Goal: Task Accomplishment & Management: Use online tool/utility

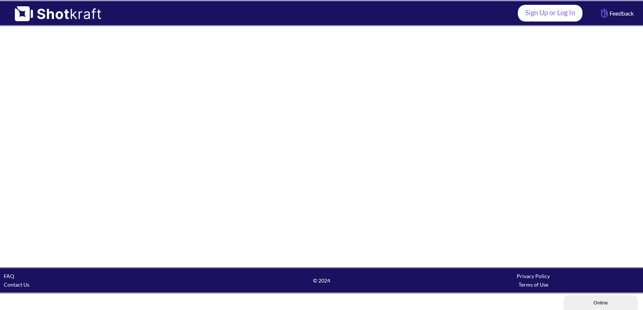
click at [548, 18] on link "Sign Up or Log In" at bounding box center [550, 13] width 65 height 17
click at [563, 13] on link "Sign Up or Log In" at bounding box center [550, 13] width 65 height 17
click at [65, 13] on img at bounding box center [54, 11] width 108 height 20
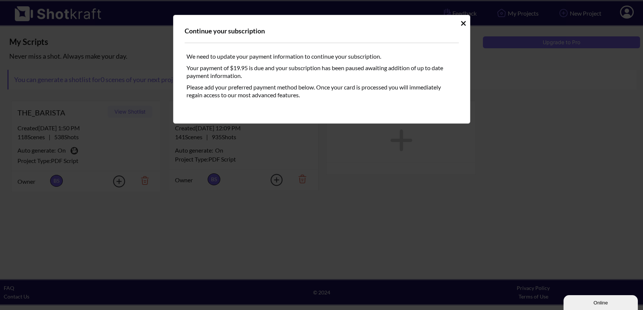
click at [463, 20] on icon "Idle Modal" at bounding box center [464, 23] width 6 height 7
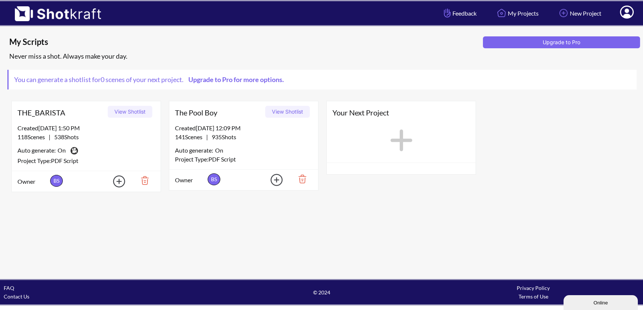
click at [285, 114] on button "View Shotlist" at bounding box center [287, 112] width 45 height 12
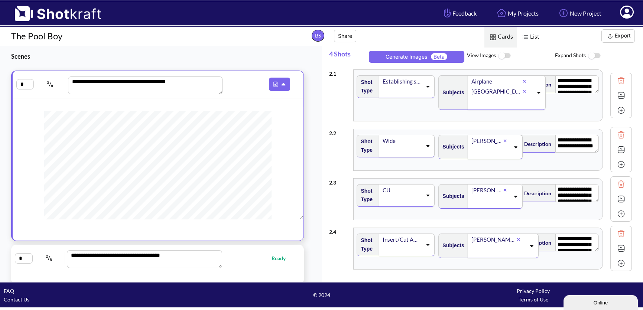
click at [315, 100] on div "**********" at bounding box center [161, 164] width 322 height 236
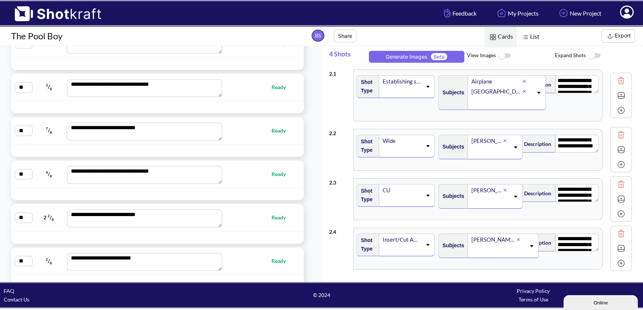
scroll to position [2378, 0]
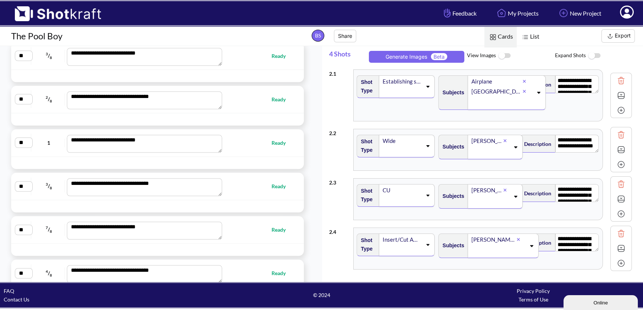
click at [263, 108] on div "**********" at bounding box center [157, 99] width 293 height 27
type textarea "**********"
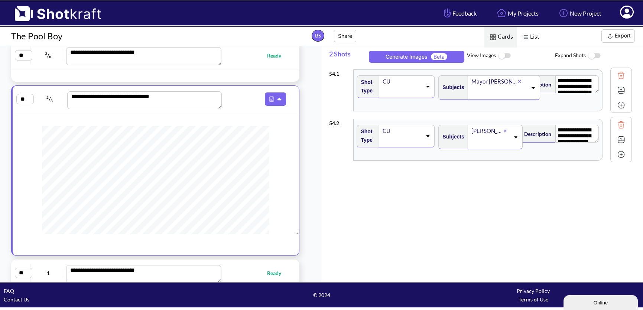
click at [499, 56] on img at bounding box center [504, 56] width 17 height 16
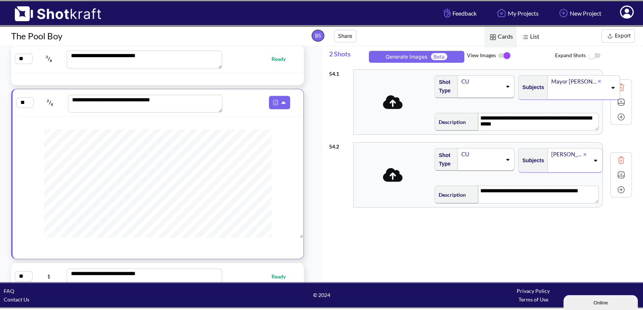
scroll to position [2234, 0]
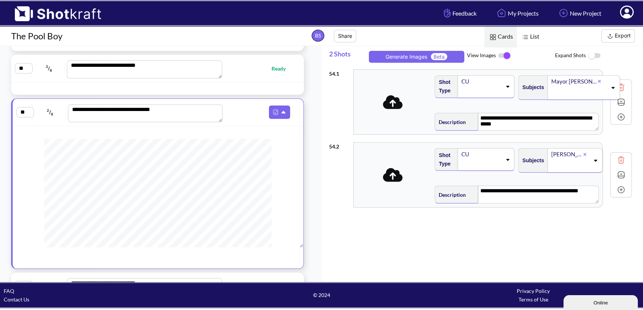
click at [270, 82] on div at bounding box center [157, 88] width 293 height 12
type textarea "**********"
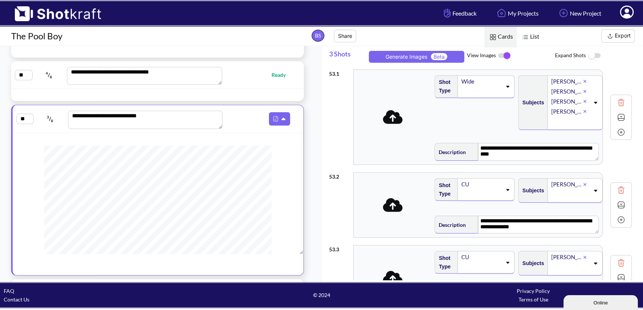
scroll to position [2184, 0]
click at [292, 98] on div at bounding box center [273, 95] width 58 height 9
type textarea "**********"
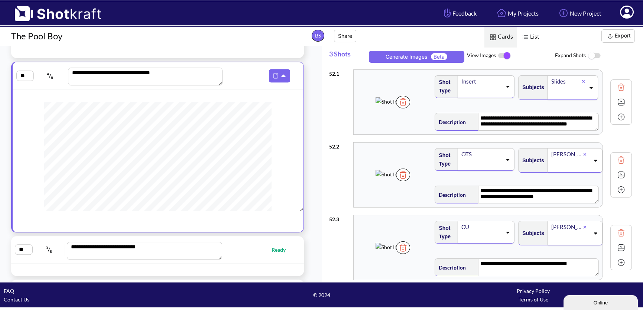
click at [272, 258] on div "**********" at bounding box center [157, 250] width 285 height 20
type textarea "**********"
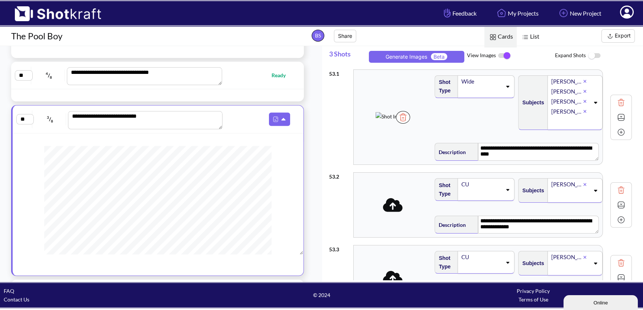
scroll to position [2311, 0]
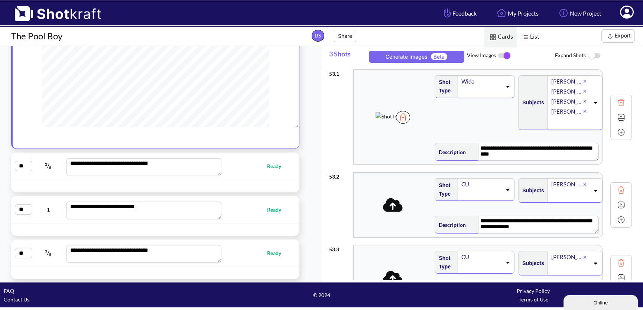
click at [277, 173] on div "**********" at bounding box center [155, 166] width 281 height 20
type textarea "**********"
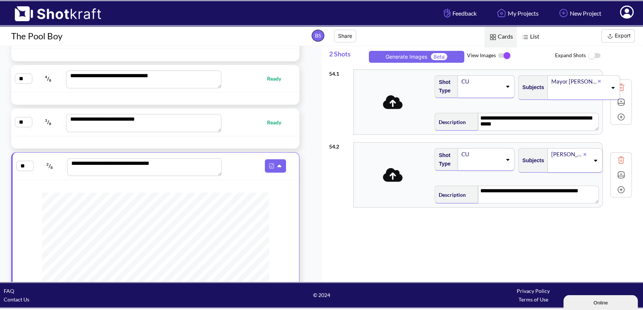
click at [627, 39] on button "Export" at bounding box center [617, 35] width 33 height 13
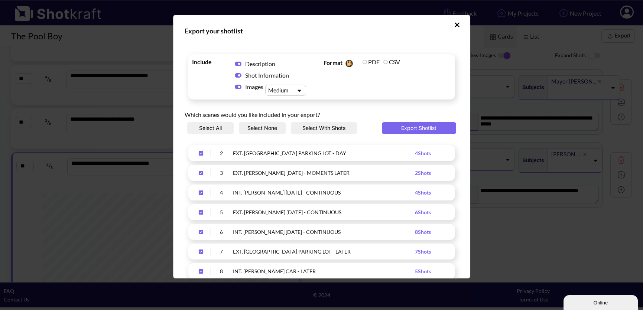
click at [299, 91] on icon "Upload Script" at bounding box center [299, 91] width 11 height 6
click at [290, 115] on div "Which scenes would you like included in your export?" at bounding box center [322, 112] width 274 height 19
click at [302, 88] on icon "Upload Script" at bounding box center [299, 91] width 11 height 6
click at [289, 116] on div "Medium" at bounding box center [287, 113] width 33 height 11
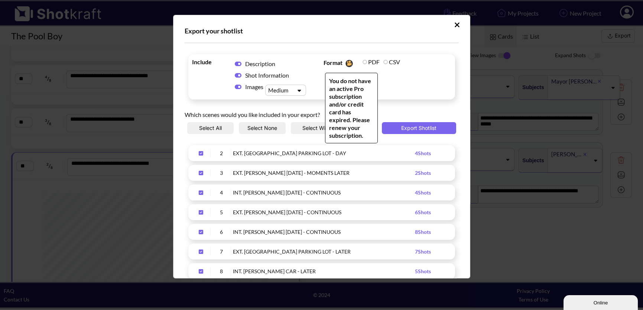
click at [363, 63] on label "PDF" at bounding box center [371, 61] width 17 height 7
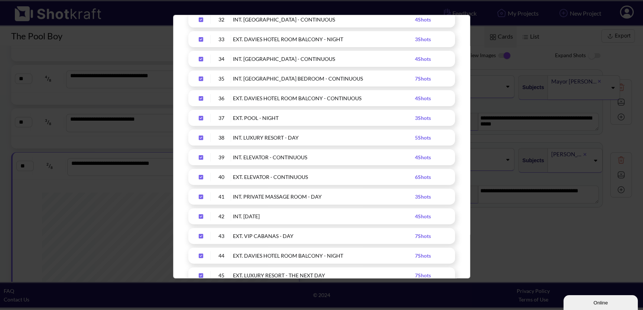
scroll to position [974, 0]
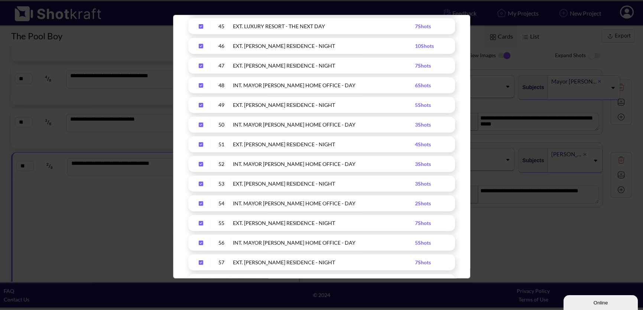
click at [200, 184] on icon "Upload Script" at bounding box center [201, 184] width 4 height 4
click at [200, 200] on div "Upload Script" at bounding box center [201, 203] width 19 height 9
click at [199, 224] on icon "Upload Script" at bounding box center [201, 223] width 4 height 4
drag, startPoint x: 199, startPoint y: 243, endPoint x: 200, endPoint y: 247, distance: 3.7
click at [199, 243] on icon "Upload Script" at bounding box center [201, 243] width 4 height 4
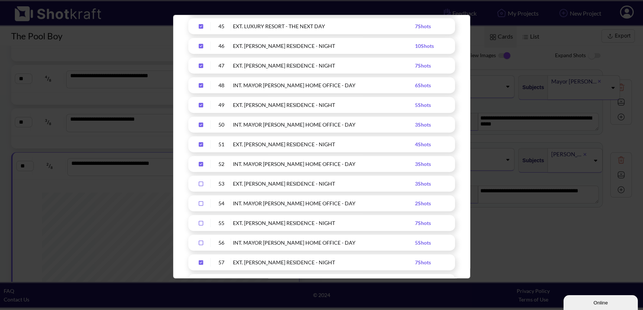
click at [201, 263] on icon "Upload Script" at bounding box center [201, 262] width 4 height 4
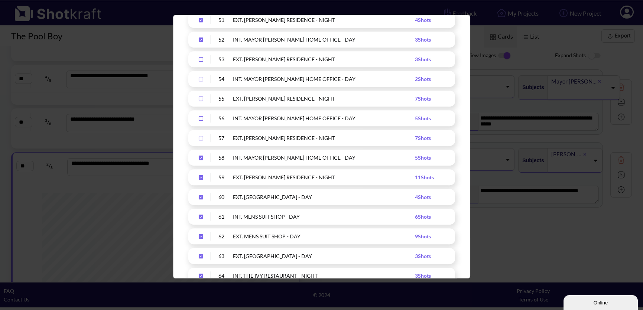
scroll to position [1099, 0]
drag, startPoint x: 199, startPoint y: 157, endPoint x: 200, endPoint y: 175, distance: 18.2
click at [199, 157] on icon "Upload Script" at bounding box center [201, 157] width 4 height 4
click at [199, 178] on icon "Upload Script" at bounding box center [201, 177] width 4 height 4
drag, startPoint x: 201, startPoint y: 197, endPoint x: 202, endPoint y: 201, distance: 3.9
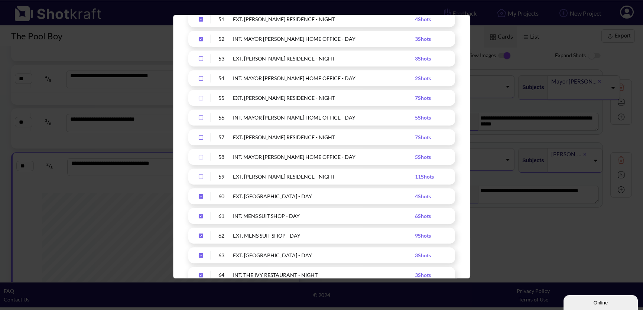
click at [201, 197] on icon "Upload Script" at bounding box center [201, 196] width 4 height 4
click at [200, 216] on icon "Upload Script" at bounding box center [201, 216] width 4 height 4
drag, startPoint x: 202, startPoint y: 235, endPoint x: 204, endPoint y: 250, distance: 14.7
click at [202, 235] on icon "Upload Script" at bounding box center [201, 236] width 4 height 4
click at [202, 255] on icon "Upload Script" at bounding box center [201, 255] width 4 height 4
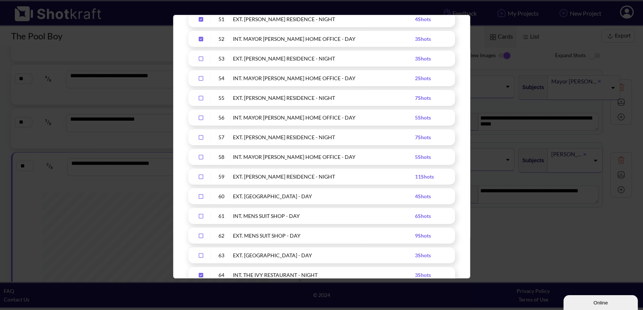
click at [200, 276] on icon "Upload Script" at bounding box center [201, 275] width 4 height 4
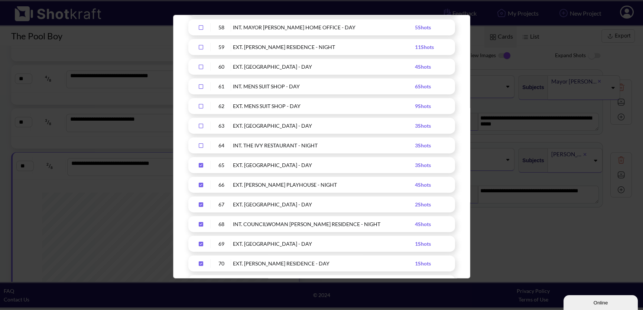
scroll to position [1287, 0]
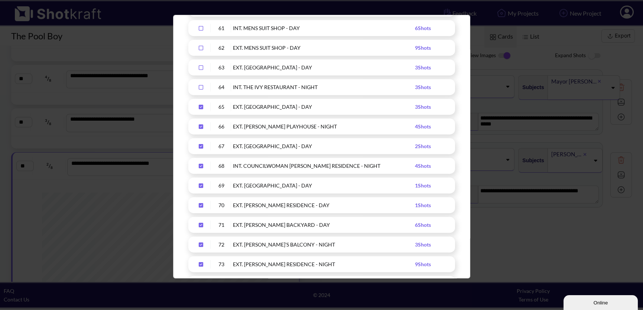
click at [200, 106] on icon "Upload Script" at bounding box center [201, 106] width 12 height 5
click at [201, 130] on div "Upload Script" at bounding box center [201, 126] width 19 height 9
click at [199, 146] on icon "Upload Script" at bounding box center [201, 146] width 4 height 4
drag, startPoint x: 202, startPoint y: 165, endPoint x: 202, endPoint y: 170, distance: 4.5
click at [202, 166] on icon "Upload Script" at bounding box center [201, 166] width 4 height 4
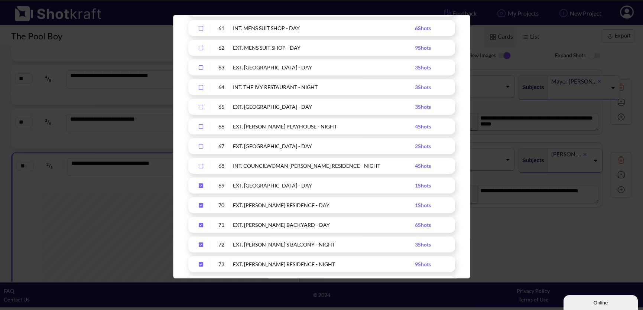
click at [202, 185] on icon "Upload Script" at bounding box center [201, 186] width 4 height 4
click at [201, 204] on icon "Upload Script" at bounding box center [201, 205] width 4 height 4
drag, startPoint x: 199, startPoint y: 224, endPoint x: 207, endPoint y: 234, distance: 12.7
click at [200, 224] on icon "Upload Script" at bounding box center [201, 225] width 4 height 4
drag, startPoint x: 203, startPoint y: 244, endPoint x: 205, endPoint y: 254, distance: 10.3
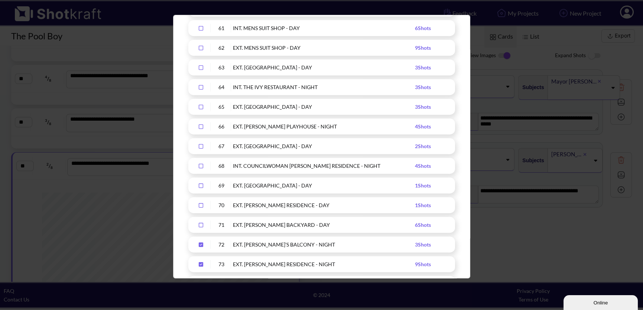
click at [203, 244] on icon "Upload Script" at bounding box center [201, 244] width 12 height 5
drag, startPoint x: 199, startPoint y: 265, endPoint x: 207, endPoint y: 262, distance: 8.0
click at [199, 266] on icon "Upload Script" at bounding box center [201, 264] width 4 height 4
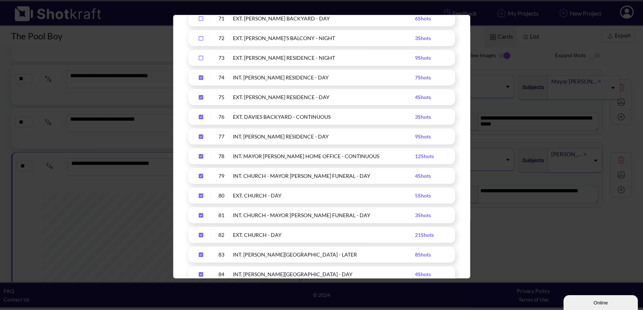
scroll to position [1501, 0]
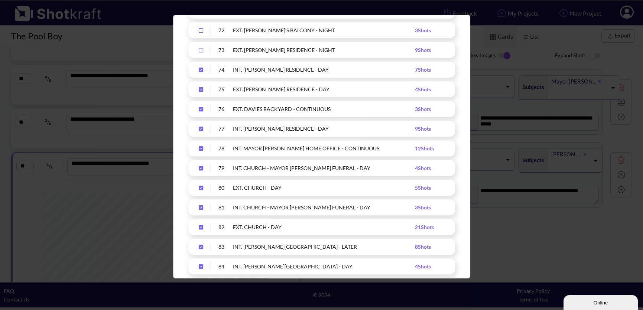
click at [201, 69] on icon "Upload Script" at bounding box center [201, 69] width 12 height 5
click at [200, 88] on icon "Upload Script" at bounding box center [201, 89] width 4 height 4
click at [199, 114] on div "76 EXT. [PERSON_NAME] BACKYARD - CONTINUOUS 3 Shots" at bounding box center [321, 109] width 267 height 16
click at [201, 110] on icon "Upload Script" at bounding box center [201, 109] width 4 height 4
click at [198, 129] on icon "Upload Script" at bounding box center [201, 128] width 12 height 5
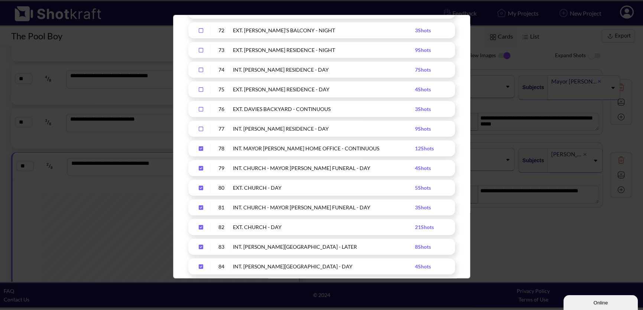
drag, startPoint x: 201, startPoint y: 140, endPoint x: 204, endPoint y: 148, distance: 8.3
click at [201, 142] on div "78 INT. MAYOR [PERSON_NAME] HOME OFFICE - CONTINUOUS 12 Shots" at bounding box center [321, 148] width 267 height 16
click at [203, 147] on icon "Upload Script" at bounding box center [201, 148] width 12 height 5
click at [202, 167] on icon "Upload Script" at bounding box center [201, 168] width 4 height 4
click at [200, 187] on icon "Upload Script" at bounding box center [201, 188] width 4 height 4
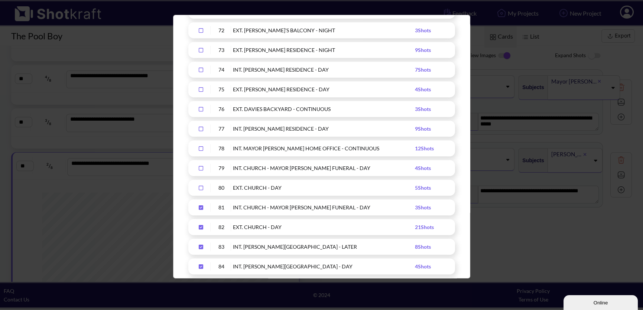
click at [202, 209] on icon "Upload Script" at bounding box center [201, 207] width 12 height 5
drag, startPoint x: 199, startPoint y: 227, endPoint x: 201, endPoint y: 232, distance: 5.4
click at [199, 227] on icon "Upload Script" at bounding box center [201, 227] width 4 height 4
click at [203, 249] on div "Upload Script" at bounding box center [201, 247] width 19 height 9
click at [202, 265] on icon "Upload Script" at bounding box center [201, 266] width 4 height 4
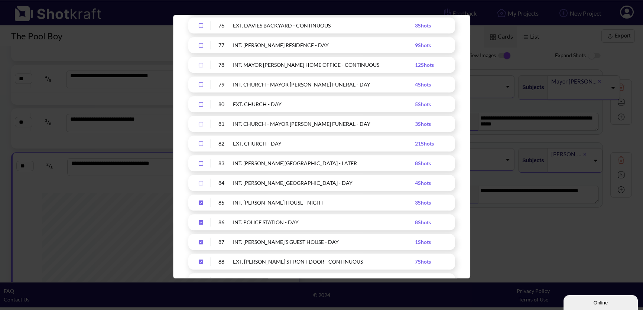
scroll to position [1726, 0]
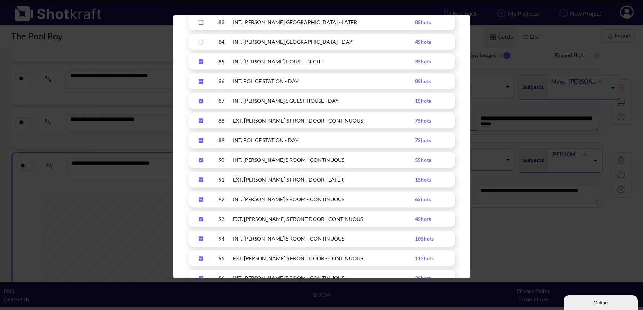
click at [201, 59] on icon "Upload Script" at bounding box center [201, 61] width 4 height 4
drag, startPoint x: 201, startPoint y: 80, endPoint x: 208, endPoint y: 98, distance: 19.9
click at [201, 80] on icon "Upload Script" at bounding box center [201, 81] width 12 height 5
click at [204, 100] on icon "Upload Script" at bounding box center [201, 100] width 12 height 5
click at [201, 120] on icon "Upload Script" at bounding box center [201, 120] width 12 height 5
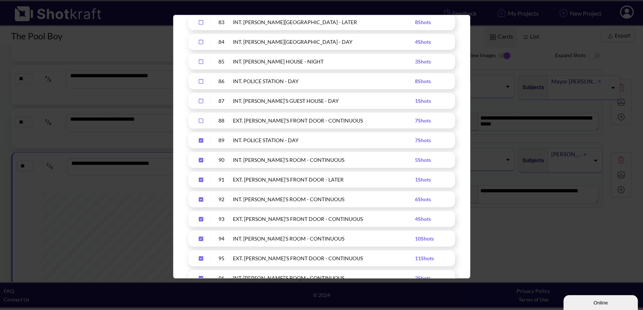
click at [200, 138] on icon "Upload Script" at bounding box center [201, 140] width 4 height 4
drag, startPoint x: 202, startPoint y: 157, endPoint x: 203, endPoint y: 163, distance: 6.8
click at [202, 158] on icon "Upload Script" at bounding box center [201, 160] width 12 height 5
click at [199, 178] on icon "Upload Script" at bounding box center [201, 180] width 4 height 4
click at [199, 199] on icon "Upload Script" at bounding box center [201, 199] width 12 height 5
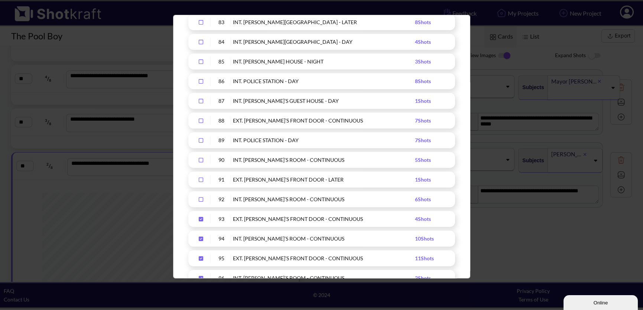
click at [200, 219] on icon "Upload Script" at bounding box center [201, 219] width 12 height 5
drag, startPoint x: 200, startPoint y: 238, endPoint x: 196, endPoint y: 245, distance: 7.3
click at [200, 239] on icon "Upload Script" at bounding box center [201, 238] width 12 height 5
click at [202, 257] on icon "Upload Script" at bounding box center [201, 258] width 12 height 5
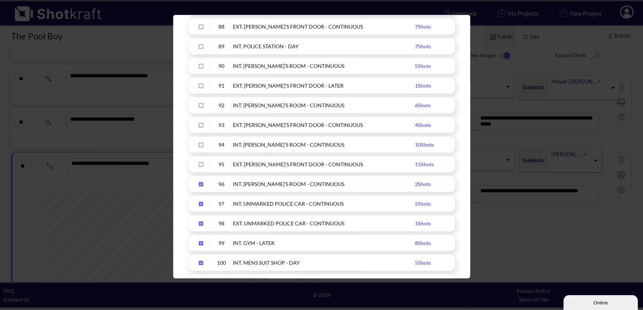
scroll to position [1841, 0]
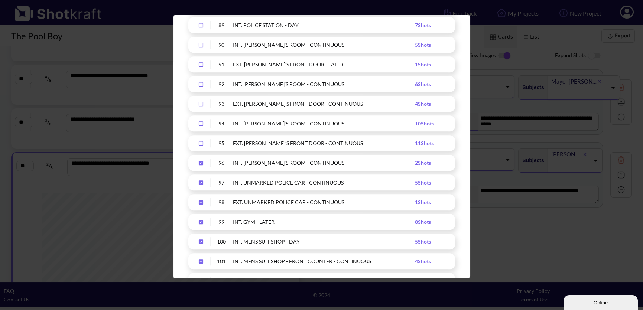
click at [202, 162] on icon "Upload Script" at bounding box center [201, 163] width 4 height 4
drag, startPoint x: 200, startPoint y: 181, endPoint x: 202, endPoint y: 184, distance: 4.0
click at [200, 181] on icon "Upload Script" at bounding box center [201, 183] width 4 height 4
click at [201, 205] on div "Upload Script" at bounding box center [201, 202] width 19 height 9
click at [201, 223] on icon "Upload Script" at bounding box center [201, 222] width 4 height 4
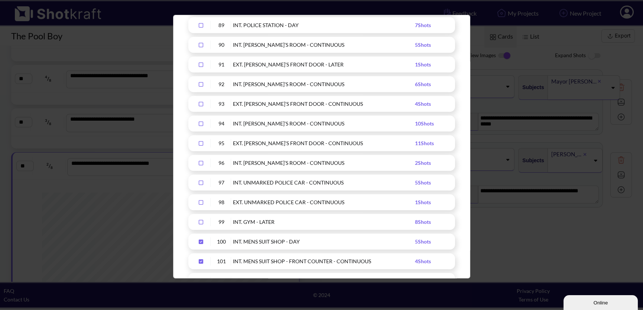
drag, startPoint x: 199, startPoint y: 242, endPoint x: 201, endPoint y: 249, distance: 7.6
click at [199, 242] on icon "Upload Script" at bounding box center [201, 242] width 4 height 4
click at [199, 262] on icon "Upload Script" at bounding box center [201, 261] width 4 height 4
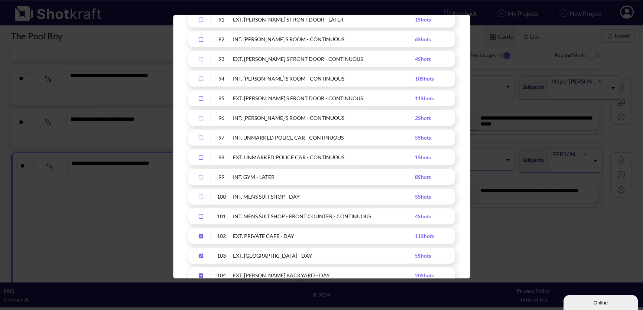
scroll to position [1984, 0]
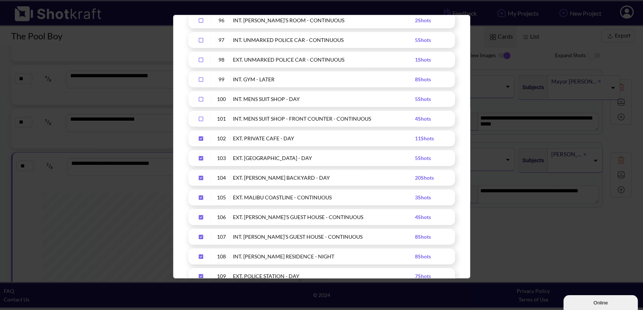
drag, startPoint x: 200, startPoint y: 137, endPoint x: 206, endPoint y: 149, distance: 12.8
click at [200, 137] on icon "Upload Script" at bounding box center [201, 138] width 4 height 4
click at [201, 158] on icon "Upload Script" at bounding box center [201, 158] width 4 height 4
click at [199, 179] on icon "Upload Script" at bounding box center [201, 177] width 12 height 5
click at [202, 199] on icon "Upload Script" at bounding box center [201, 197] width 4 height 4
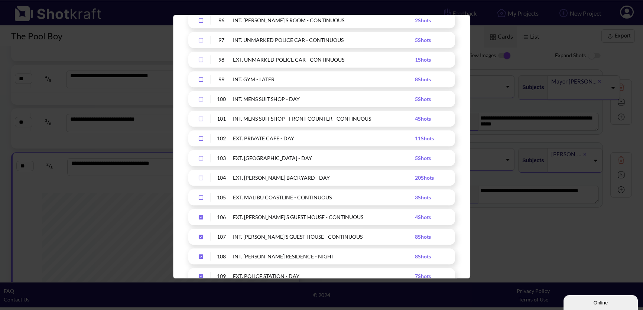
click at [199, 220] on div "Upload Script" at bounding box center [201, 217] width 19 height 9
drag, startPoint x: 200, startPoint y: 235, endPoint x: 201, endPoint y: 239, distance: 3.8
click at [200, 238] on icon "Upload Script" at bounding box center [201, 237] width 4 height 4
drag, startPoint x: 201, startPoint y: 255, endPoint x: 201, endPoint y: 259, distance: 4.1
click at [201, 255] on icon "Upload Script" at bounding box center [201, 256] width 4 height 4
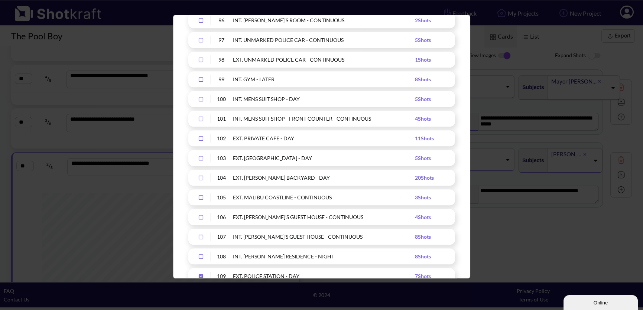
click at [202, 278] on div "Export your shotlist Include Description Shot Information Images Medium Format …" at bounding box center [321, 147] width 297 height 264
click at [202, 276] on icon "Upload Script" at bounding box center [201, 276] width 4 height 4
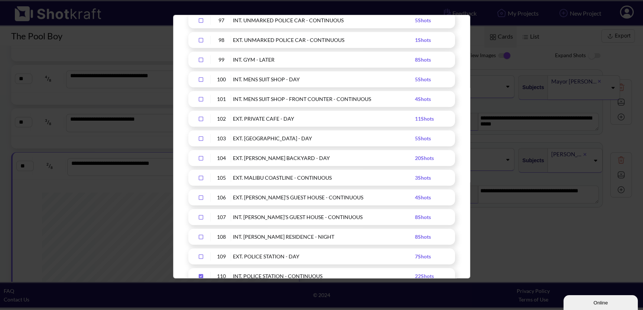
scroll to position [2107, 0]
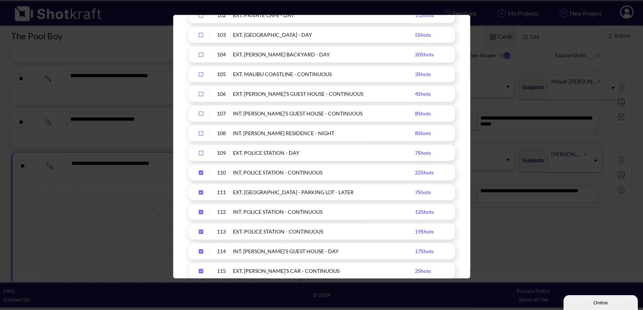
click at [200, 168] on div "Upload Script" at bounding box center [201, 172] width 19 height 9
click at [198, 193] on icon "Upload Script" at bounding box center [201, 192] width 12 height 5
click at [201, 211] on icon "Upload Script" at bounding box center [201, 212] width 12 height 5
click at [200, 231] on icon "Upload Script" at bounding box center [201, 231] width 12 height 5
drag, startPoint x: 202, startPoint y: 251, endPoint x: 202, endPoint y: 273, distance: 21.5
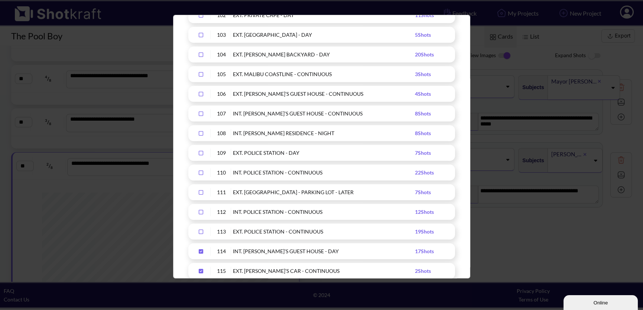
click at [202, 252] on icon "Upload Script" at bounding box center [201, 251] width 4 height 4
click at [200, 272] on icon "Upload Script" at bounding box center [201, 271] width 4 height 4
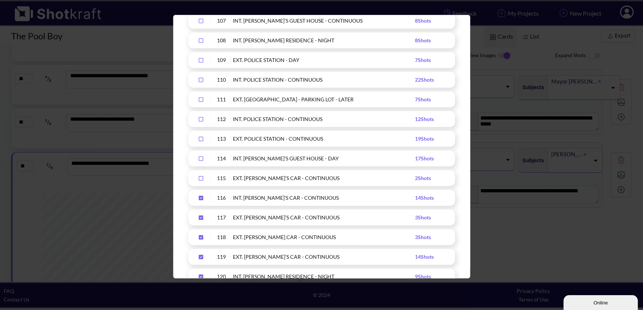
scroll to position [2325, 0]
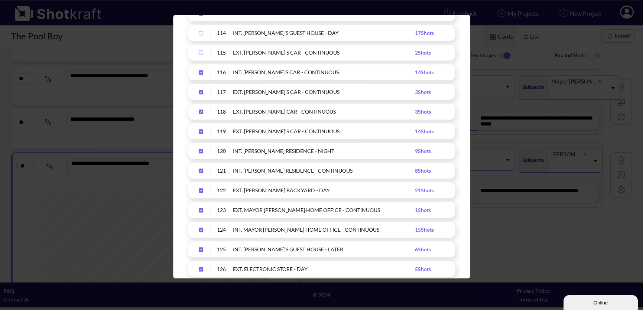
click at [201, 74] on icon "Upload Script" at bounding box center [201, 72] width 4 height 4
click at [201, 91] on icon "Upload Script" at bounding box center [201, 92] width 4 height 4
click at [199, 113] on icon "Upload Script" at bounding box center [201, 112] width 4 height 4
drag, startPoint x: 200, startPoint y: 132, endPoint x: 201, endPoint y: 136, distance: 4.5
click at [200, 133] on icon "Upload Script" at bounding box center [201, 131] width 12 height 5
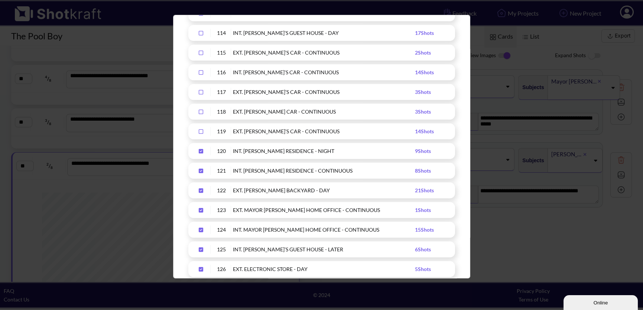
click at [199, 149] on icon "Upload Script" at bounding box center [201, 151] width 4 height 4
click at [201, 171] on icon "Upload Script" at bounding box center [201, 170] width 12 height 5
drag, startPoint x: 200, startPoint y: 190, endPoint x: 203, endPoint y: 205, distance: 15.1
click at [200, 190] on icon "Upload Script" at bounding box center [201, 190] width 4 height 4
click at [202, 211] on icon "Upload Script" at bounding box center [201, 210] width 4 height 4
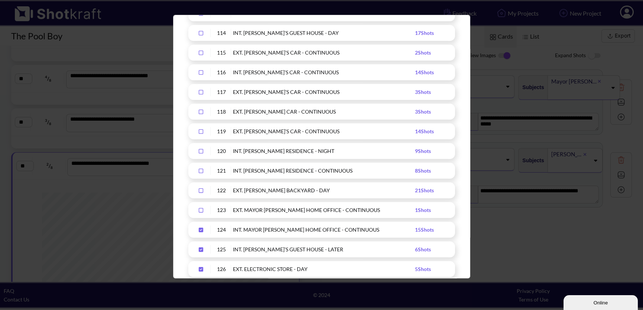
click at [200, 229] on icon "Upload Script" at bounding box center [201, 230] width 4 height 4
click at [201, 248] on icon "Upload Script" at bounding box center [201, 249] width 4 height 4
drag, startPoint x: 201, startPoint y: 268, endPoint x: 220, endPoint y: 253, distance: 24.9
click at [201, 268] on icon "Upload Script" at bounding box center [201, 269] width 4 height 4
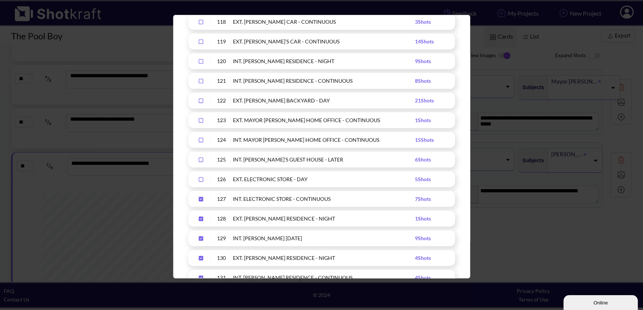
scroll to position [2505, 0]
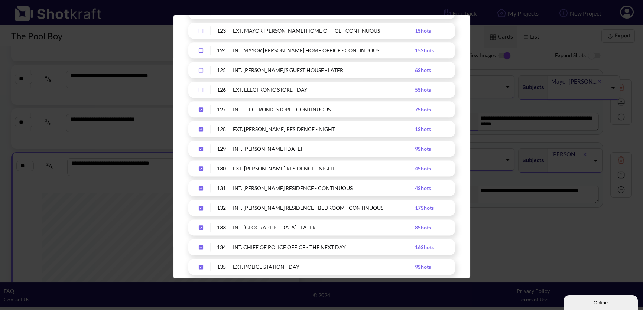
click at [201, 110] on icon "Upload Script" at bounding box center [201, 109] width 4 height 4
click at [194, 125] on div "Upload Script" at bounding box center [201, 129] width 19 height 9
click at [202, 128] on icon "Upload Script" at bounding box center [201, 129] width 12 height 5
click at [199, 127] on icon "Upload Script" at bounding box center [201, 129] width 4 height 4
click at [202, 148] on icon "Upload Script" at bounding box center [201, 149] width 4 height 4
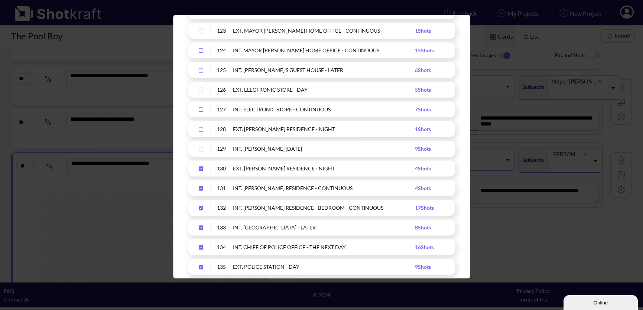
click at [200, 167] on icon "Upload Script" at bounding box center [201, 168] width 4 height 4
drag, startPoint x: 202, startPoint y: 186, endPoint x: 205, endPoint y: 192, distance: 6.5
click at [202, 186] on icon "Upload Script" at bounding box center [201, 188] width 4 height 4
drag, startPoint x: 201, startPoint y: 205, endPoint x: 204, endPoint y: 210, distance: 5.7
click at [201, 206] on icon "Upload Script" at bounding box center [201, 208] width 4 height 4
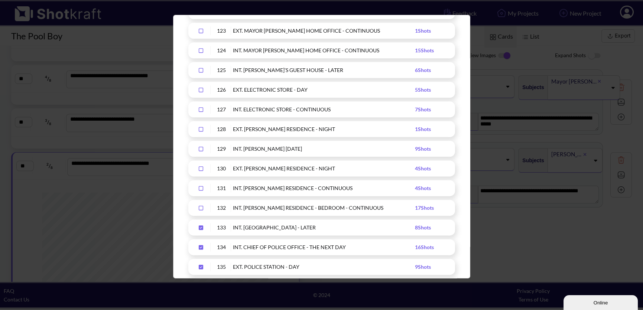
click at [200, 226] on icon "Upload Script" at bounding box center [201, 227] width 4 height 4
drag, startPoint x: 200, startPoint y: 244, endPoint x: 202, endPoint y: 248, distance: 4.5
click at [200, 245] on icon "Upload Script" at bounding box center [201, 247] width 4 height 4
click at [201, 267] on icon "Upload Script" at bounding box center [201, 267] width 4 height 4
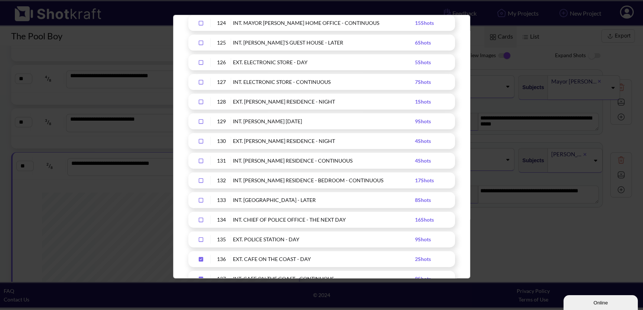
scroll to position [2567, 0]
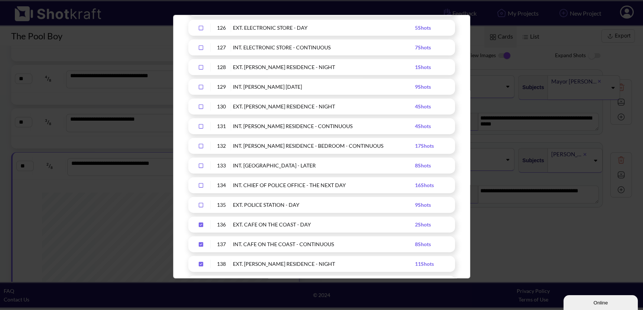
click at [198, 224] on icon "Upload Script" at bounding box center [201, 224] width 12 height 5
click at [201, 242] on icon "Upload Script" at bounding box center [201, 244] width 4 height 4
drag, startPoint x: 200, startPoint y: 262, endPoint x: 203, endPoint y: 255, distance: 8.1
click at [200, 262] on icon "Upload Script" at bounding box center [201, 264] width 4 height 4
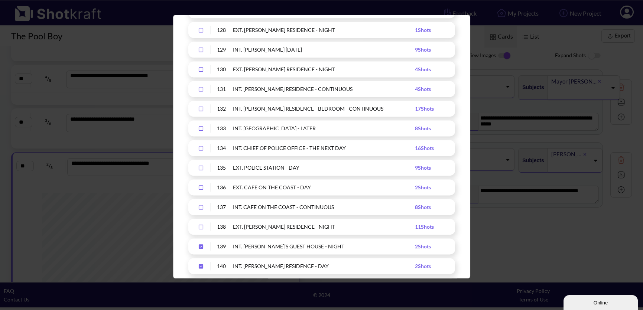
scroll to position [2688, 0]
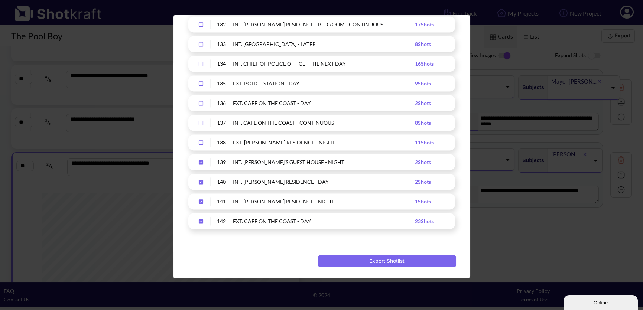
click at [202, 160] on icon "Upload Script" at bounding box center [201, 162] width 4 height 4
click at [200, 180] on icon "Upload Script" at bounding box center [201, 182] width 4 height 4
click at [198, 199] on icon "Upload Script" at bounding box center [201, 201] width 12 height 5
click at [201, 221] on icon "Upload Script" at bounding box center [201, 221] width 12 height 5
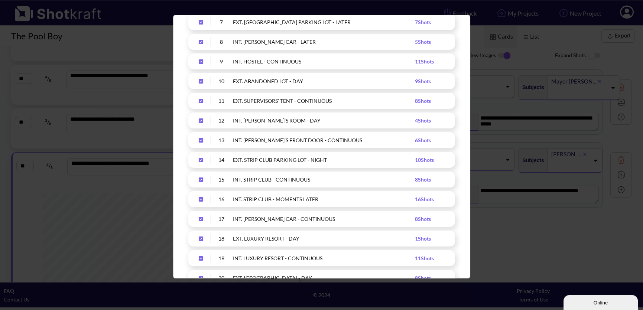
scroll to position [0, 0]
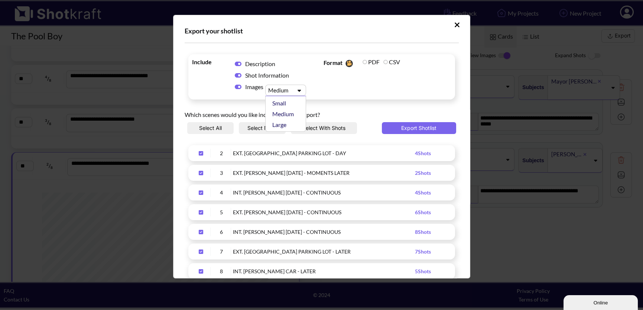
click at [299, 90] on icon "Upload Script" at bounding box center [299, 91] width 3 height 2
click at [293, 120] on div "Large" at bounding box center [287, 124] width 33 height 11
click at [283, 124] on div "Select All Select None Select With Shots Export Shotlist" at bounding box center [322, 131] width 274 height 19
click at [421, 128] on button "Export Shotlist" at bounding box center [419, 128] width 74 height 12
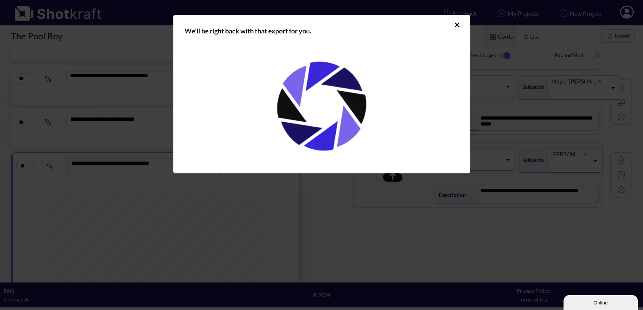
click at [468, 262] on div "We'll be right back with that export for you." at bounding box center [321, 155] width 643 height 310
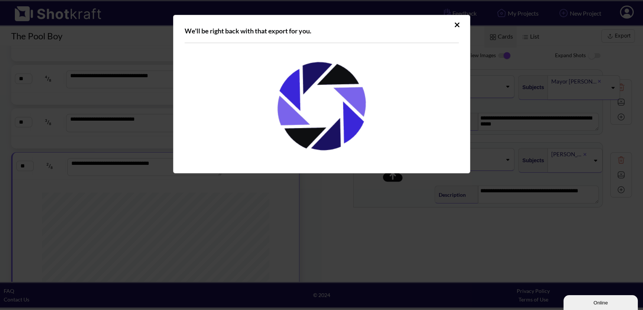
click at [250, 47] on div "Upload Script" at bounding box center [322, 102] width 274 height 119
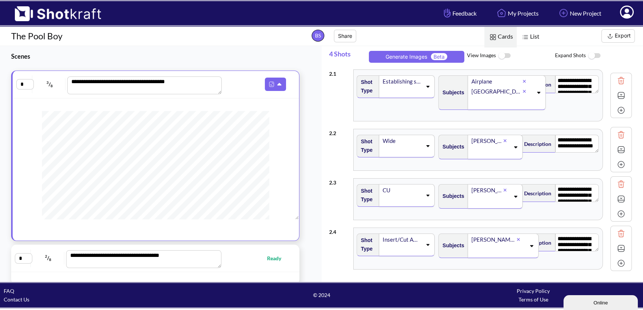
click at [500, 54] on img at bounding box center [504, 56] width 17 height 16
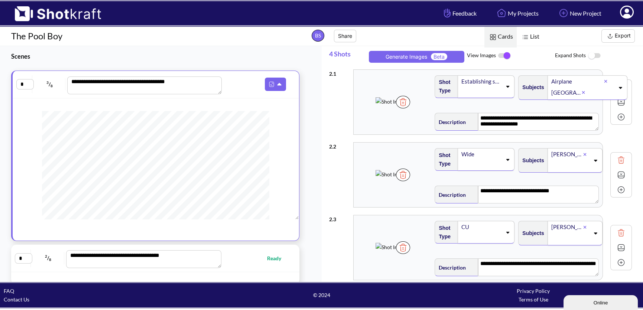
click at [618, 37] on button "Export" at bounding box center [617, 35] width 33 height 13
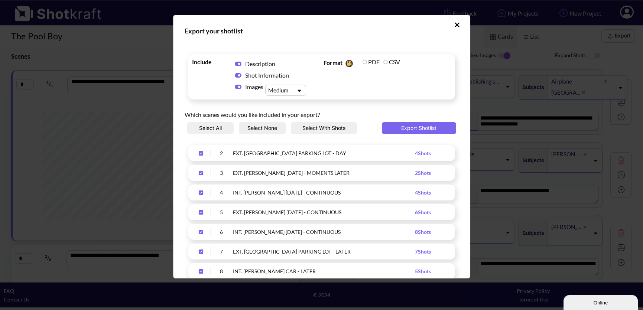
click at [299, 91] on icon "Upload Script" at bounding box center [299, 91] width 3 height 2
click at [279, 126] on div "Large" at bounding box center [287, 124] width 33 height 11
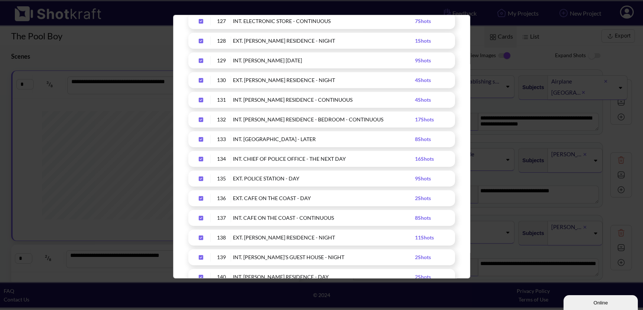
scroll to position [2688, 0]
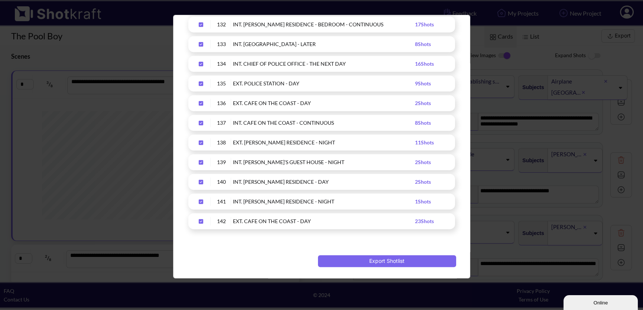
click at [199, 222] on icon "Upload Script" at bounding box center [201, 221] width 4 height 4
click at [202, 200] on icon "Upload Script" at bounding box center [201, 201] width 4 height 4
click at [202, 184] on div "Upload Script" at bounding box center [201, 182] width 19 height 9
click at [198, 156] on div "139 INT. ERIC’S GUEST HOUSE - NIGHT 2 Shots" at bounding box center [321, 162] width 267 height 16
click at [201, 158] on div "Upload Script" at bounding box center [201, 162] width 19 height 9
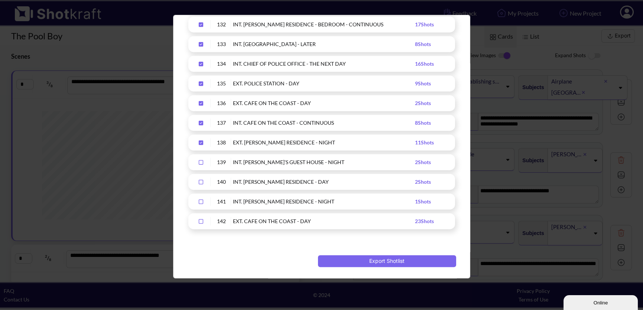
click at [200, 140] on icon "Upload Script" at bounding box center [201, 142] width 4 height 4
click at [201, 121] on icon "Upload Script" at bounding box center [201, 122] width 12 height 5
drag, startPoint x: 200, startPoint y: 103, endPoint x: 200, endPoint y: 96, distance: 7.4
click at [200, 101] on icon "Upload Script" at bounding box center [201, 103] width 4 height 4
drag, startPoint x: 200, startPoint y: 82, endPoint x: 201, endPoint y: 77, distance: 5.6
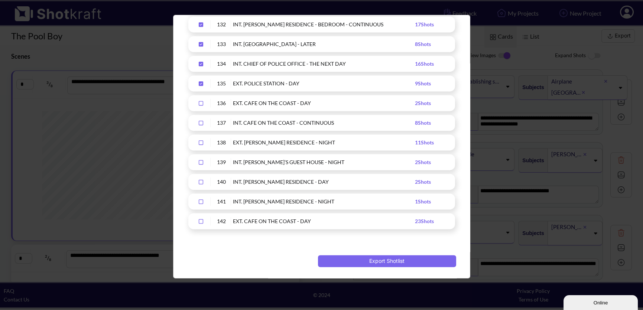
click at [201, 79] on div "Upload Script" at bounding box center [201, 83] width 19 height 9
click at [200, 63] on icon "Upload Script" at bounding box center [201, 63] width 12 height 5
click at [201, 43] on icon "Upload Script" at bounding box center [201, 44] width 12 height 5
click at [198, 23] on icon "Upload Script" at bounding box center [201, 24] width 12 height 5
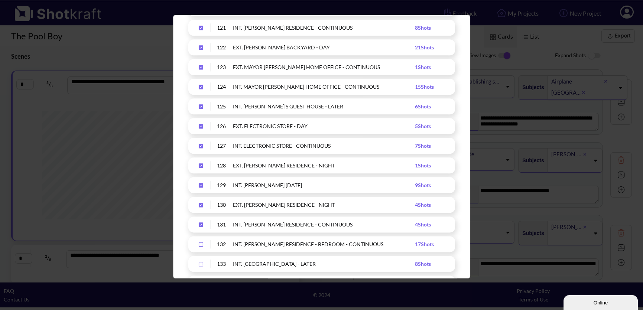
scroll to position [2465, 0]
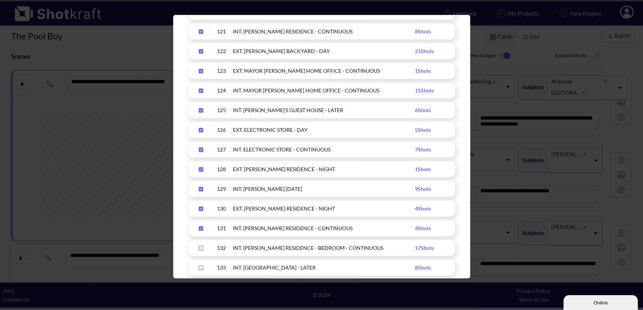
click at [199, 226] on icon "Upload Script" at bounding box center [201, 228] width 4 height 4
click at [203, 205] on div "Upload Script" at bounding box center [201, 208] width 19 height 9
click at [199, 190] on icon "Upload Script" at bounding box center [201, 188] width 12 height 5
click at [202, 167] on icon "Upload Script" at bounding box center [201, 169] width 12 height 5
click at [201, 147] on icon "Upload Script" at bounding box center [201, 149] width 12 height 5
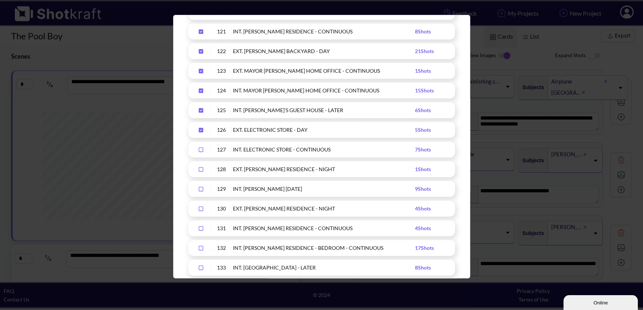
click at [201, 128] on icon "Upload Script" at bounding box center [201, 129] width 12 height 5
click at [202, 108] on icon "Upload Script" at bounding box center [201, 110] width 12 height 5
click at [203, 84] on div "124 INT. MAYOR DAVIES HOME OFFICE - CONTINUOUS 15 Shots" at bounding box center [321, 90] width 267 height 16
click at [200, 90] on icon "Upload Script" at bounding box center [201, 90] width 12 height 5
click at [201, 69] on icon "Upload Script" at bounding box center [201, 70] width 12 height 5
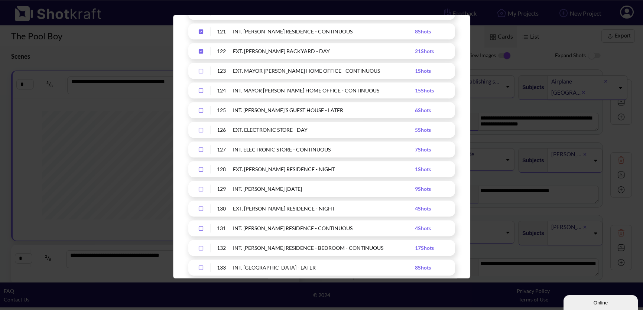
drag, startPoint x: 201, startPoint y: 47, endPoint x: 200, endPoint y: 29, distance: 17.8
click at [201, 44] on div "122 EXT. DAVIES BACKYARD - DAY 21 Shots" at bounding box center [321, 51] width 267 height 16
click at [200, 29] on icon "Upload Script" at bounding box center [201, 31] width 4 height 4
click at [201, 51] on icon "Upload Script" at bounding box center [201, 51] width 4 height 4
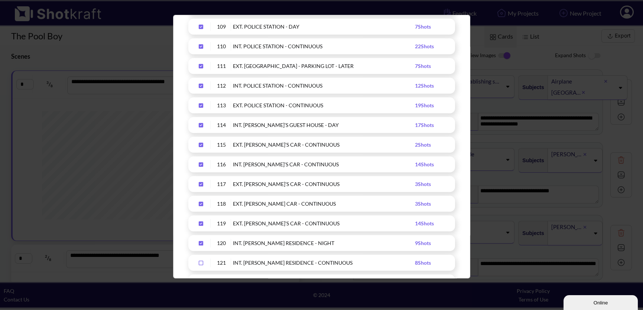
scroll to position [2229, 0]
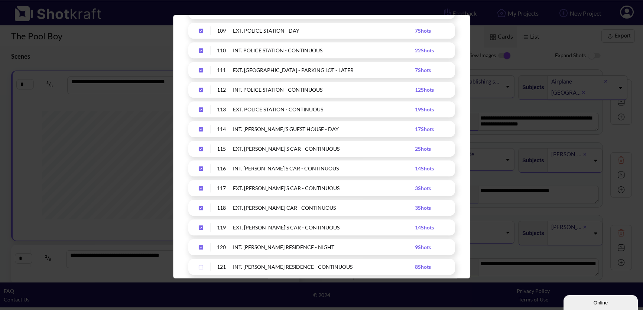
drag, startPoint x: 199, startPoint y: 246, endPoint x: 202, endPoint y: 235, distance: 11.9
click at [200, 246] on icon "Upload Script" at bounding box center [201, 247] width 12 height 5
click at [200, 227] on icon "Upload Script" at bounding box center [201, 227] width 12 height 5
click at [201, 207] on icon "Upload Script" at bounding box center [201, 208] width 4 height 4
drag, startPoint x: 199, startPoint y: 188, endPoint x: 201, endPoint y: 178, distance: 9.8
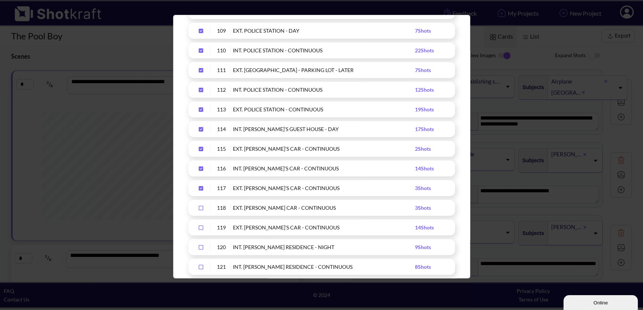
click at [199, 187] on icon "Upload Script" at bounding box center [201, 188] width 4 height 4
click at [199, 166] on icon "Upload Script" at bounding box center [201, 168] width 12 height 5
drag, startPoint x: 200, startPoint y: 149, endPoint x: 200, endPoint y: 140, distance: 8.9
click at [200, 149] on icon "Upload Script" at bounding box center [201, 149] width 4 height 4
drag, startPoint x: 199, startPoint y: 128, endPoint x: 200, endPoint y: 124, distance: 4.1
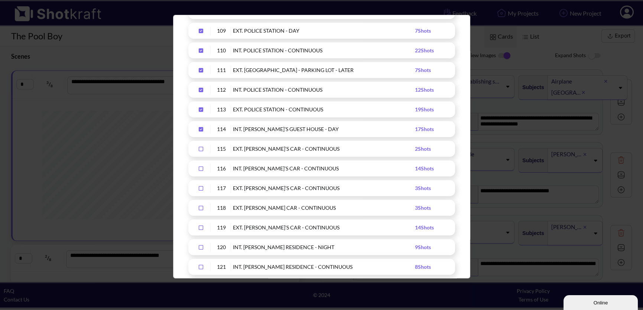
click at [199, 128] on icon "Upload Script" at bounding box center [201, 129] width 12 height 5
drag, startPoint x: 200, startPoint y: 110, endPoint x: 201, endPoint y: 104, distance: 5.8
click at [200, 108] on icon "Upload Script" at bounding box center [201, 109] width 12 height 5
click at [201, 89] on icon "Upload Script" at bounding box center [201, 89] width 12 height 5
click at [201, 71] on div "Upload Script" at bounding box center [201, 70] width 19 height 9
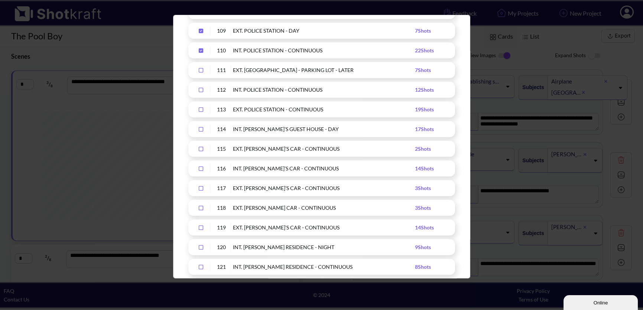
click at [199, 49] on icon "Upload Script" at bounding box center [201, 50] width 4 height 4
drag, startPoint x: 200, startPoint y: 29, endPoint x: 205, endPoint y: 30, distance: 4.9
click at [200, 29] on icon "Upload Script" at bounding box center [201, 31] width 4 height 4
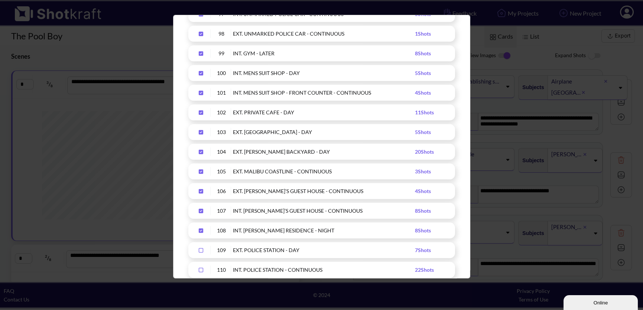
scroll to position [2017, 0]
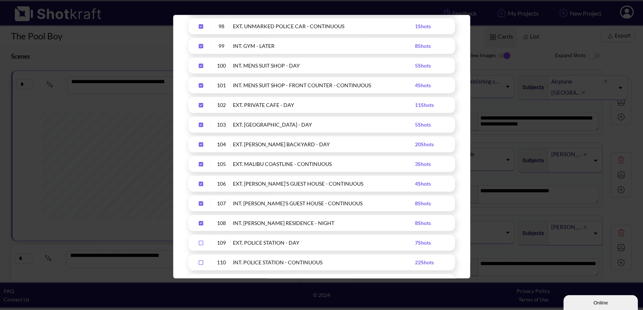
click at [199, 221] on icon "Upload Script" at bounding box center [201, 223] width 4 height 4
drag, startPoint x: 202, startPoint y: 204, endPoint x: 202, endPoint y: 187, distance: 16.3
click at [202, 203] on icon "Upload Script" at bounding box center [201, 203] width 4 height 4
click at [201, 182] on icon "Upload Script" at bounding box center [201, 184] width 4 height 4
click at [199, 162] on icon "Upload Script" at bounding box center [201, 164] width 4 height 4
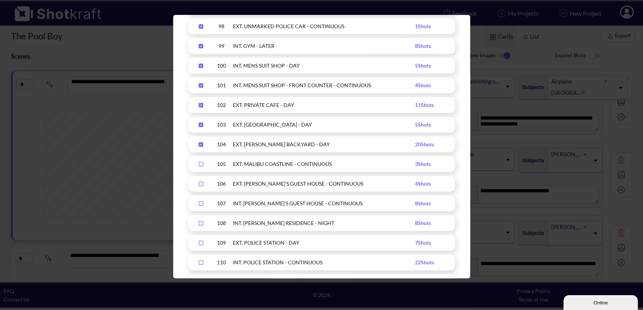
click at [200, 144] on icon "Upload Script" at bounding box center [201, 144] width 4 height 4
click at [201, 124] on icon "Upload Script" at bounding box center [201, 124] width 12 height 5
drag, startPoint x: 200, startPoint y: 104, endPoint x: 205, endPoint y: 99, distance: 7.1
click at [200, 104] on icon "Upload Script" at bounding box center [201, 105] width 4 height 4
click at [201, 86] on icon "Upload Script" at bounding box center [201, 85] width 4 height 4
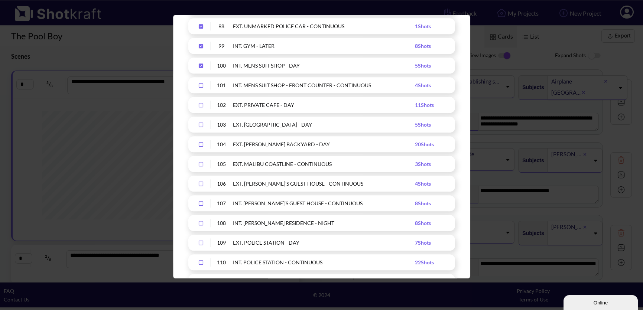
click at [201, 60] on div "100 INT. MENS SUIT SHOP - DAY 5 Shots" at bounding box center [321, 66] width 267 height 16
click at [199, 64] on icon "Upload Script" at bounding box center [201, 66] width 4 height 4
click at [198, 43] on icon "Upload Script" at bounding box center [201, 45] width 12 height 5
click at [201, 25] on icon "Upload Script" at bounding box center [201, 26] width 12 height 5
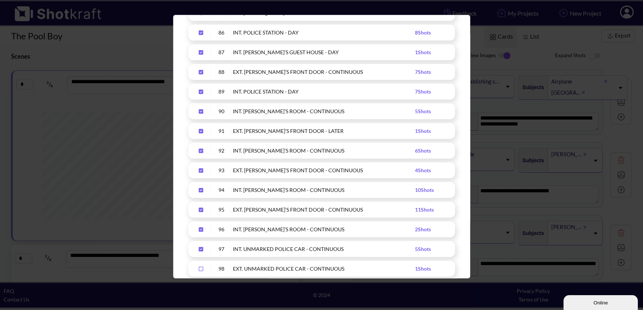
scroll to position [1763, 0]
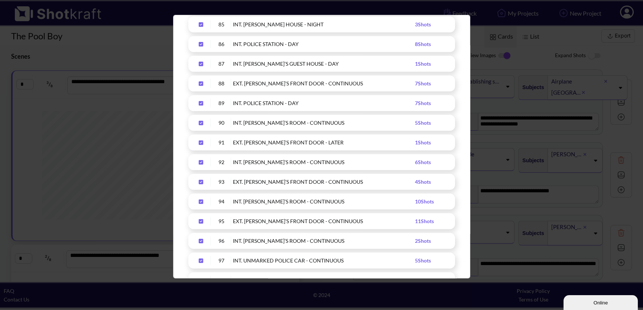
click at [199, 259] on icon "Upload Script" at bounding box center [201, 261] width 4 height 4
drag, startPoint x: 201, startPoint y: 240, endPoint x: 202, endPoint y: 232, distance: 8.0
click at [201, 240] on icon "Upload Script" at bounding box center [201, 241] width 4 height 4
drag, startPoint x: 201, startPoint y: 219, endPoint x: 202, endPoint y: 211, distance: 8.2
click at [201, 219] on icon "Upload Script" at bounding box center [201, 221] width 4 height 4
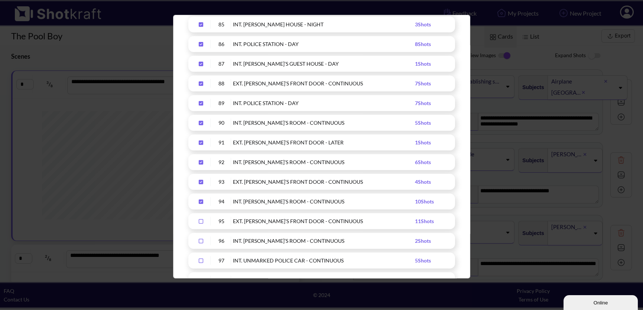
drag, startPoint x: 202, startPoint y: 201, endPoint x: 201, endPoint y: 194, distance: 6.7
click at [202, 201] on icon "Upload Script" at bounding box center [201, 201] width 4 height 4
click at [199, 180] on icon "Upload Script" at bounding box center [201, 182] width 4 height 4
click at [201, 161] on icon "Upload Script" at bounding box center [201, 162] width 12 height 5
click at [199, 142] on icon "Upload Script" at bounding box center [201, 142] width 4 height 4
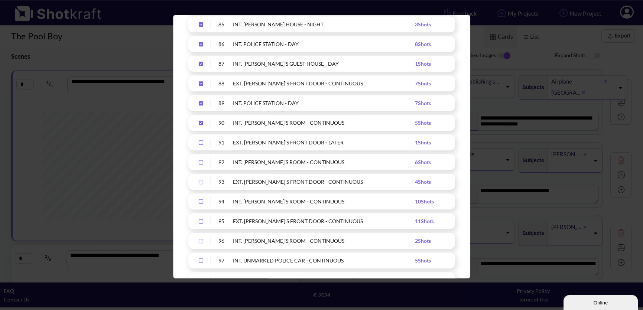
click at [202, 121] on icon "Upload Script" at bounding box center [201, 123] width 4 height 4
click at [202, 103] on icon "Upload Script" at bounding box center [201, 103] width 4 height 4
drag, startPoint x: 201, startPoint y: 84, endPoint x: 201, endPoint y: 79, distance: 5.2
click at [201, 82] on icon "Upload Script" at bounding box center [201, 83] width 4 height 4
click at [199, 62] on icon "Upload Script" at bounding box center [201, 64] width 4 height 4
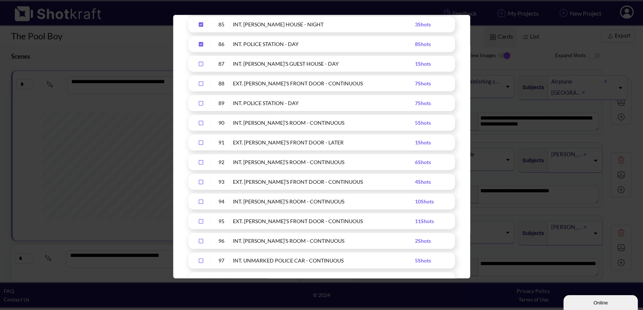
click at [200, 42] on icon "Upload Script" at bounding box center [201, 44] width 4 height 4
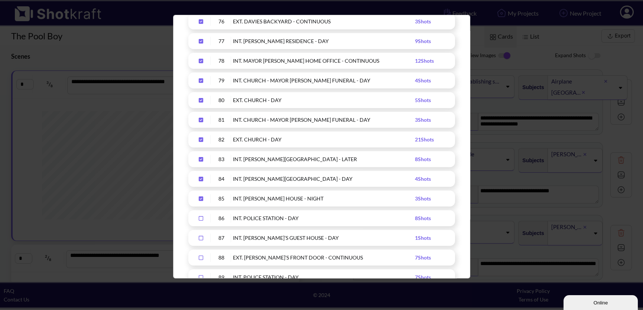
scroll to position [1585, 0]
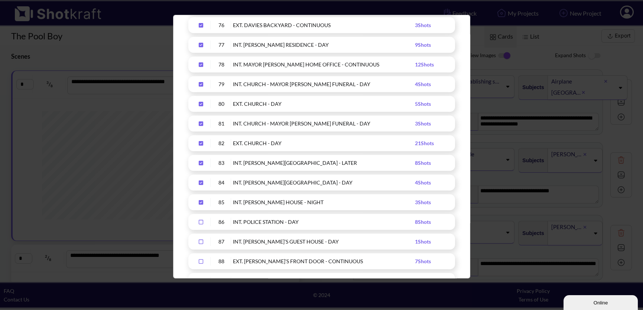
drag, startPoint x: 201, startPoint y: 200, endPoint x: 201, endPoint y: 190, distance: 10.0
click at [201, 200] on icon "Upload Script" at bounding box center [201, 202] width 4 height 4
drag, startPoint x: 201, startPoint y: 182, endPoint x: 202, endPoint y: 165, distance: 16.4
click at [201, 181] on icon "Upload Script" at bounding box center [201, 183] width 4 height 4
drag, startPoint x: 202, startPoint y: 162, endPoint x: 201, endPoint y: 148, distance: 13.4
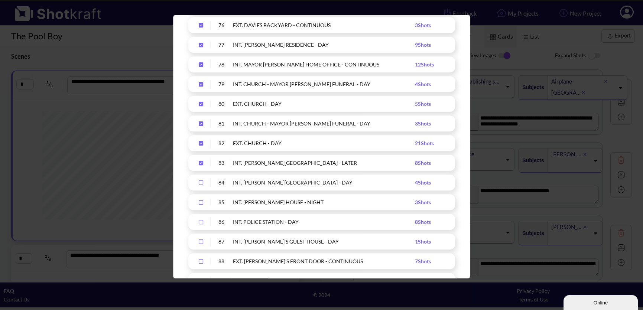
click at [202, 161] on icon "Upload Script" at bounding box center [201, 163] width 4 height 4
click at [199, 144] on icon "Upload Script" at bounding box center [201, 143] width 4 height 4
click at [202, 123] on icon "Upload Script" at bounding box center [201, 123] width 4 height 4
drag, startPoint x: 204, startPoint y: 103, endPoint x: 203, endPoint y: 90, distance: 12.6
click at [203, 103] on icon "Upload Script" at bounding box center [201, 103] width 12 height 5
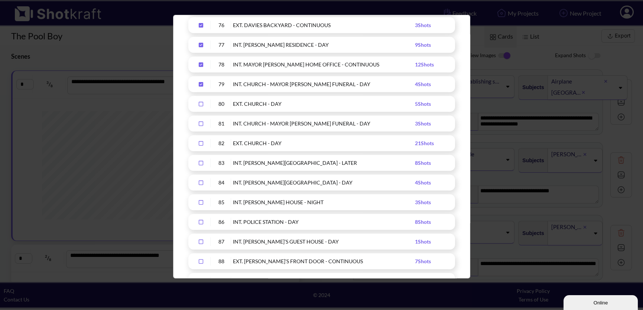
drag, startPoint x: 202, startPoint y: 82, endPoint x: 201, endPoint y: 78, distance: 4.3
click at [201, 82] on icon "Upload Script" at bounding box center [201, 84] width 12 height 5
click at [200, 63] on icon "Upload Script" at bounding box center [201, 64] width 4 height 4
click at [198, 42] on icon "Upload Script" at bounding box center [201, 44] width 12 height 5
click at [200, 26] on icon "Upload Script" at bounding box center [201, 25] width 4 height 4
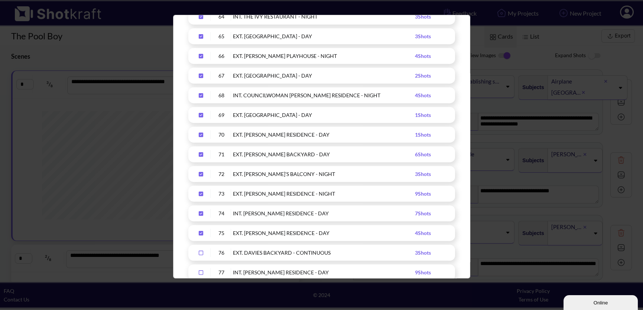
scroll to position [1346, 0]
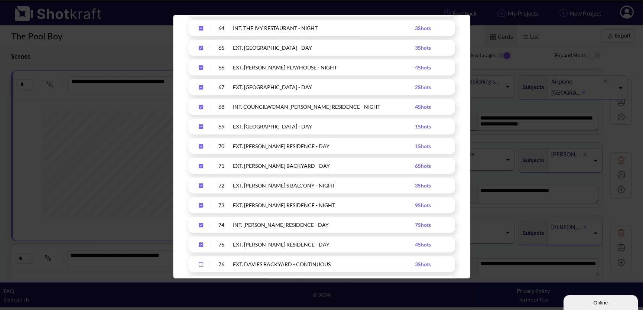
drag, startPoint x: 201, startPoint y: 243, endPoint x: 197, endPoint y: 233, distance: 10.8
click at [201, 243] on icon "Upload Script" at bounding box center [201, 245] width 4 height 4
click at [200, 224] on icon "Upload Script" at bounding box center [201, 225] width 12 height 5
drag, startPoint x: 201, startPoint y: 204, endPoint x: 201, endPoint y: 192, distance: 11.9
click at [201, 204] on icon "Upload Script" at bounding box center [201, 205] width 4 height 4
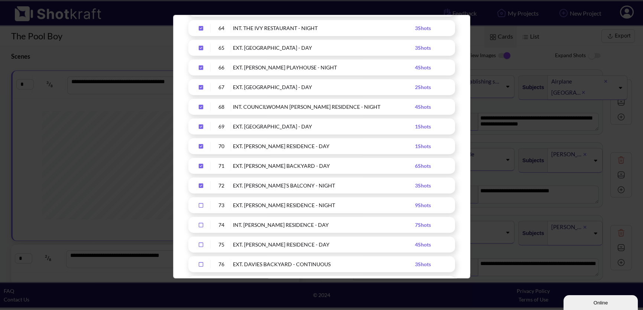
click at [200, 184] on icon "Upload Script" at bounding box center [201, 186] width 4 height 4
click at [203, 162] on div "Upload Script" at bounding box center [201, 166] width 19 height 9
click at [199, 143] on div "Upload Script" at bounding box center [201, 146] width 19 height 9
drag, startPoint x: 200, startPoint y: 124, endPoint x: 201, endPoint y: 114, distance: 9.7
click at [200, 124] on icon "Upload Script" at bounding box center [201, 126] width 4 height 4
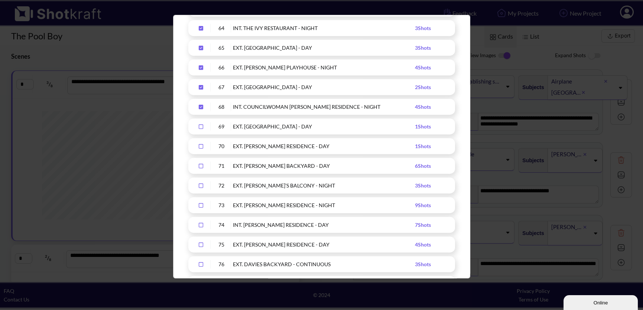
drag, startPoint x: 201, startPoint y: 104, endPoint x: 201, endPoint y: 93, distance: 10.8
click at [201, 104] on icon "Upload Script" at bounding box center [201, 106] width 12 height 5
click at [201, 86] on icon "Upload Script" at bounding box center [201, 87] width 4 height 4
drag, startPoint x: 201, startPoint y: 66, endPoint x: 202, endPoint y: 48, distance: 19.0
click at [201, 66] on icon "Upload Script" at bounding box center [201, 67] width 12 height 5
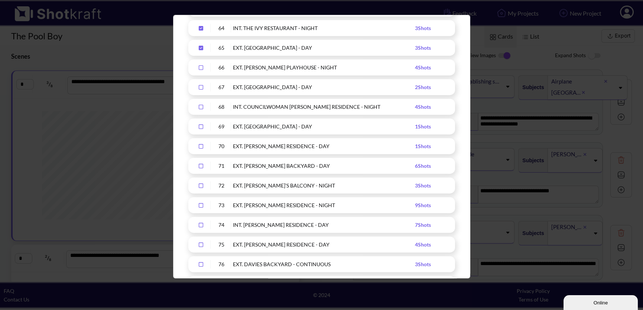
click at [201, 43] on div "Upload Script" at bounding box center [201, 47] width 19 height 9
click at [201, 26] on icon "Upload Script" at bounding box center [201, 28] width 4 height 4
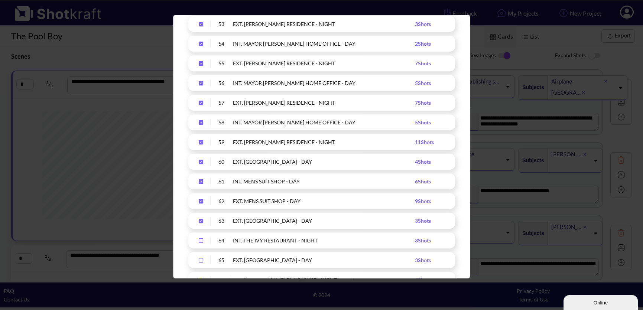
scroll to position [1107, 0]
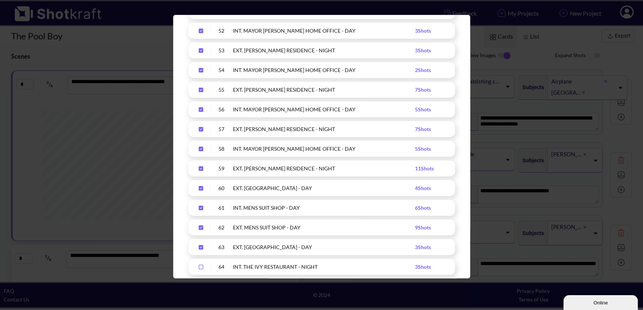
drag, startPoint x: 200, startPoint y: 247, endPoint x: 193, endPoint y: 232, distance: 16.3
click at [200, 247] on icon "Upload Script" at bounding box center [201, 247] width 12 height 5
click at [201, 226] on icon "Upload Script" at bounding box center [201, 227] width 12 height 5
click at [200, 207] on icon "Upload Script" at bounding box center [201, 208] width 4 height 4
click at [200, 187] on icon "Upload Script" at bounding box center [201, 188] width 4 height 4
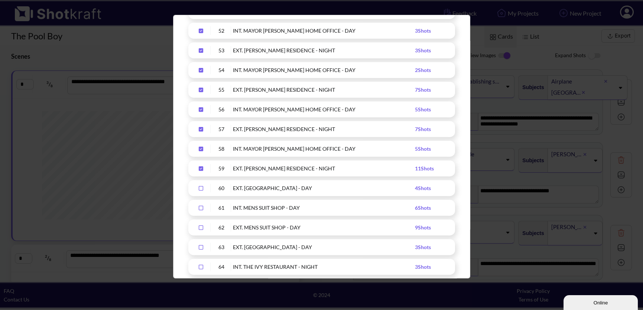
drag, startPoint x: 201, startPoint y: 169, endPoint x: 201, endPoint y: 158, distance: 11.5
click at [201, 169] on icon "Upload Script" at bounding box center [201, 168] width 4 height 4
drag, startPoint x: 199, startPoint y: 150, endPoint x: 201, endPoint y: 144, distance: 6.7
click at [199, 150] on icon "Upload Script" at bounding box center [201, 149] width 4 height 4
click at [202, 127] on icon "Upload Script" at bounding box center [201, 129] width 4 height 4
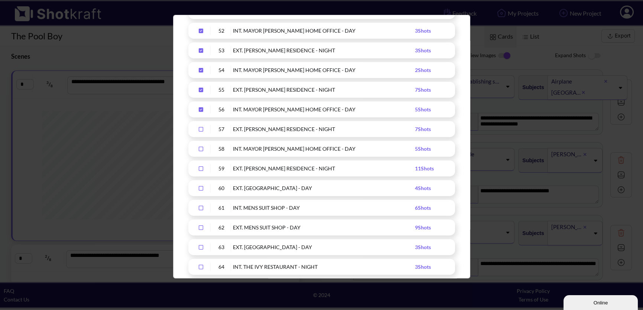
click at [202, 107] on icon "Upload Script" at bounding box center [201, 109] width 4 height 4
click at [200, 87] on icon "Upload Script" at bounding box center [201, 89] width 12 height 5
drag, startPoint x: 203, startPoint y: 70, endPoint x: 202, endPoint y: 66, distance: 3.7
click at [202, 69] on icon "Upload Script" at bounding box center [201, 70] width 12 height 5
click at [201, 51] on icon "Upload Script" at bounding box center [201, 50] width 4 height 4
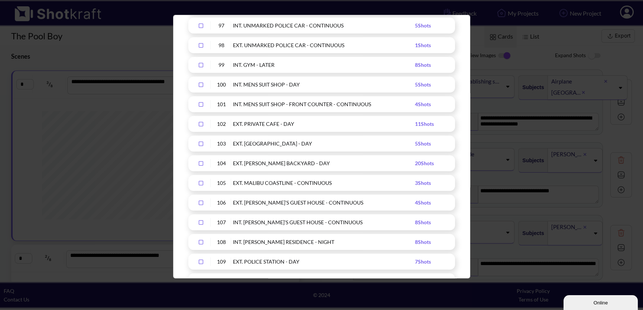
scroll to position [2688, 0]
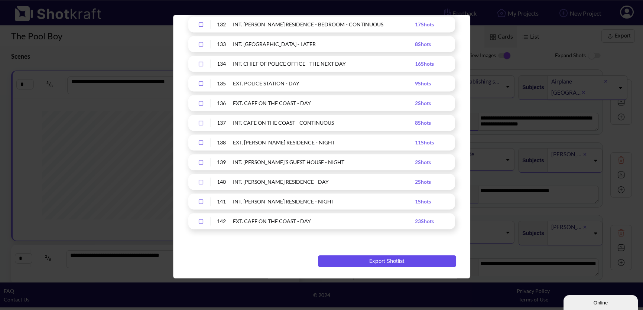
click at [381, 263] on button "Export Shotlist" at bounding box center [387, 261] width 138 height 12
